Goal: Navigation & Orientation: Find specific page/section

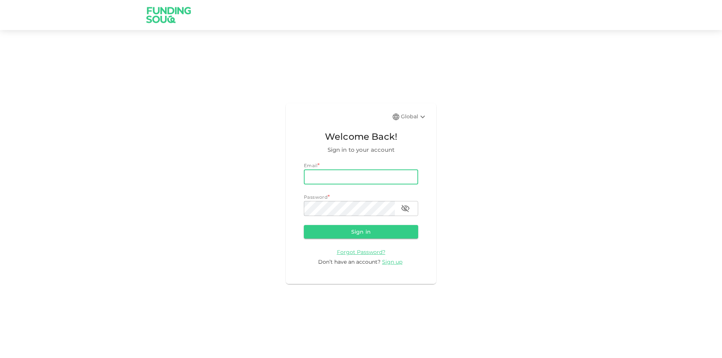
click at [391, 183] on div "Email * email email Password * password password" at bounding box center [361, 189] width 114 height 54
click at [390, 180] on input "email" at bounding box center [361, 177] width 114 height 15
type input "[EMAIL_ADDRESS][DOMAIN_NAME]"
click at [384, 241] on form "Email email [EMAIL_ADDRESS][DOMAIN_NAME] email Password password password Sign …" at bounding box center [361, 214] width 114 height 104
click at [406, 206] on icon "button" at bounding box center [405, 208] width 8 height 7
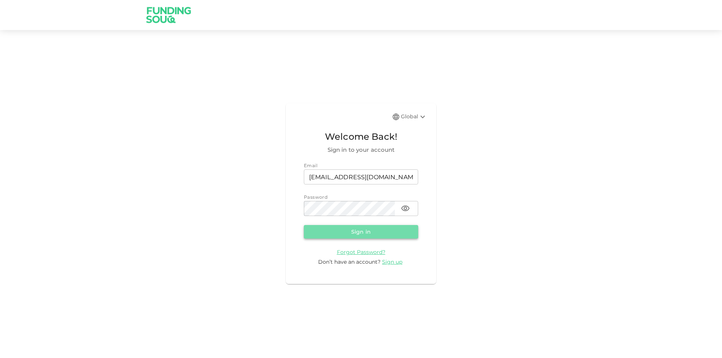
click at [382, 227] on button "Sign in" at bounding box center [361, 232] width 114 height 14
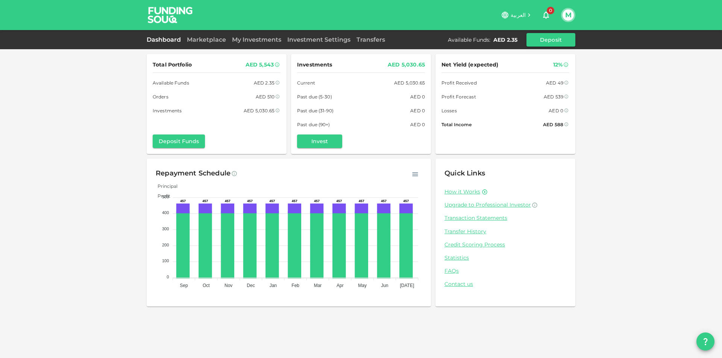
click at [412, 179] on foreignobject "Principal Profit" at bounding box center [289, 235] width 266 height 113
click at [415, 173] on icon "button" at bounding box center [415, 175] width 6 height 4
click at [226, 39] on link "Marketplace" at bounding box center [206, 39] width 45 height 7
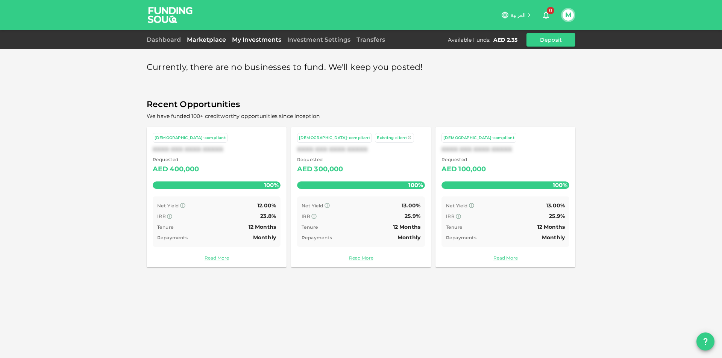
click at [235, 39] on link "My Investments" at bounding box center [256, 39] width 55 height 7
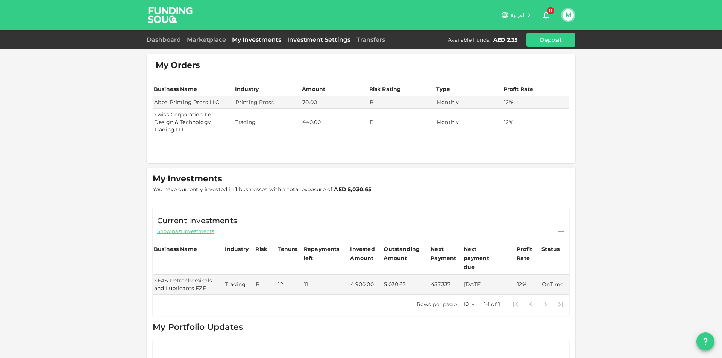
click at [330, 38] on link "Investment Settings" at bounding box center [318, 39] width 69 height 7
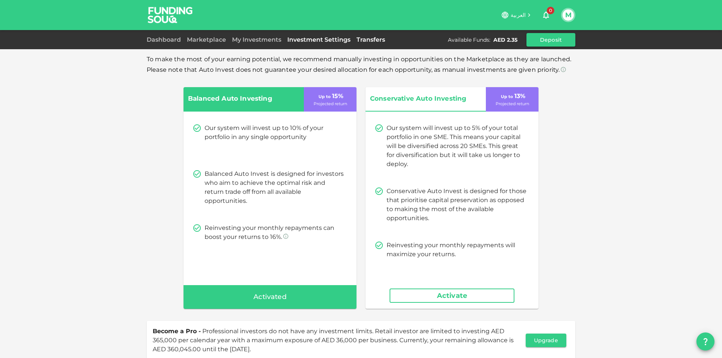
click at [356, 38] on link "Transfers" at bounding box center [370, 39] width 35 height 7
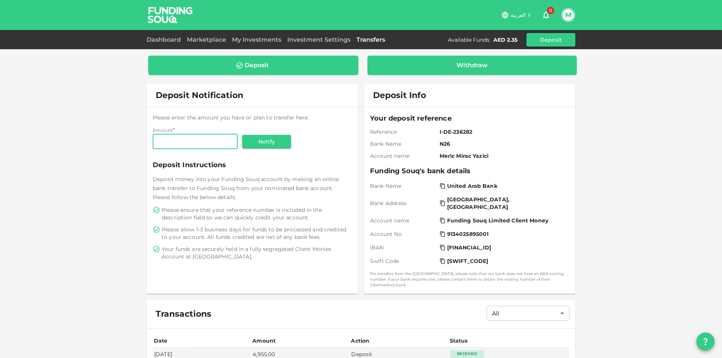
click at [430, 59] on div "Withdraw" at bounding box center [472, 66] width 210 height 20
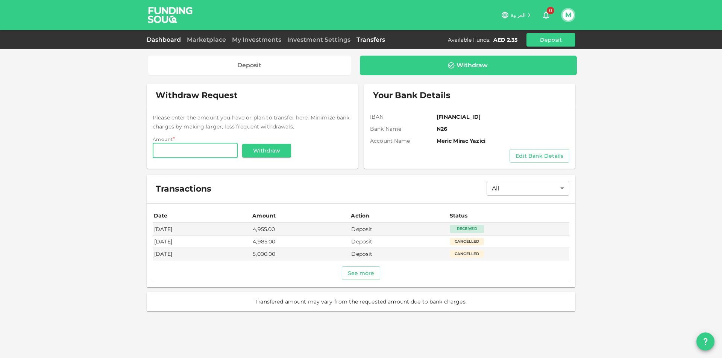
click at [160, 37] on link "Dashboard" at bounding box center [165, 39] width 37 height 7
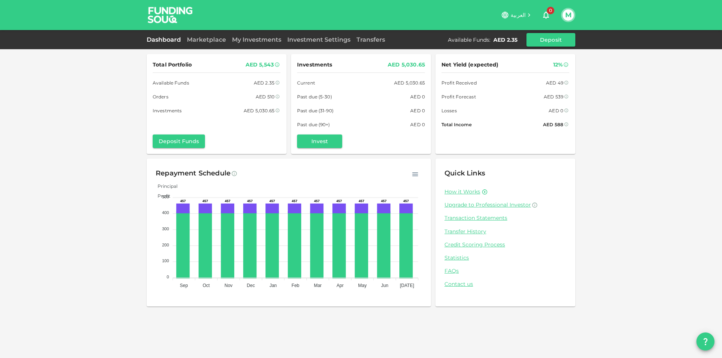
click at [196, 32] on div "Dashboard Marketplace My Investments Investment Settings Transfers Available Fu…" at bounding box center [361, 39] width 722 height 19
click at [199, 36] on link "Marketplace" at bounding box center [206, 39] width 45 height 7
